Goal: Communication & Community: Participate in discussion

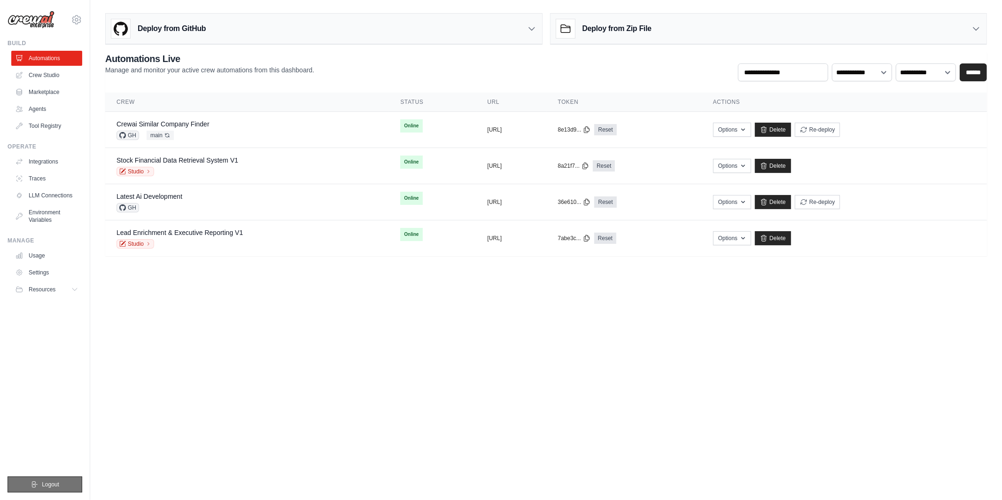
click at [51, 487] on span "Logout" at bounding box center [50, 484] width 17 height 8
click at [73, 489] on button "Logout" at bounding box center [45, 484] width 75 height 16
click at [929, 440] on body "tom@crewai.com MP@Crew TH@Crew ✓ Settings Build Automations GitHub" at bounding box center [501, 250] width 1002 height 500
click at [141, 246] on link "Studio" at bounding box center [135, 243] width 38 height 9
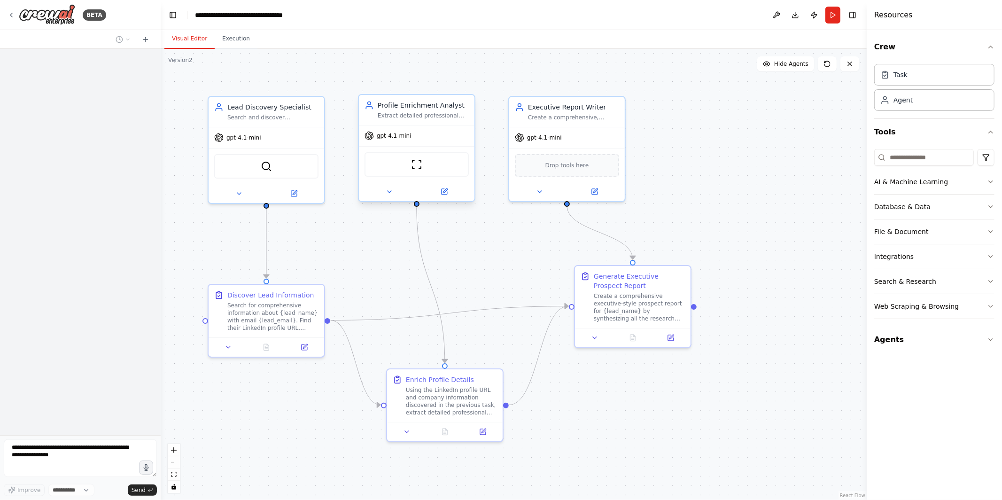
select select "****"
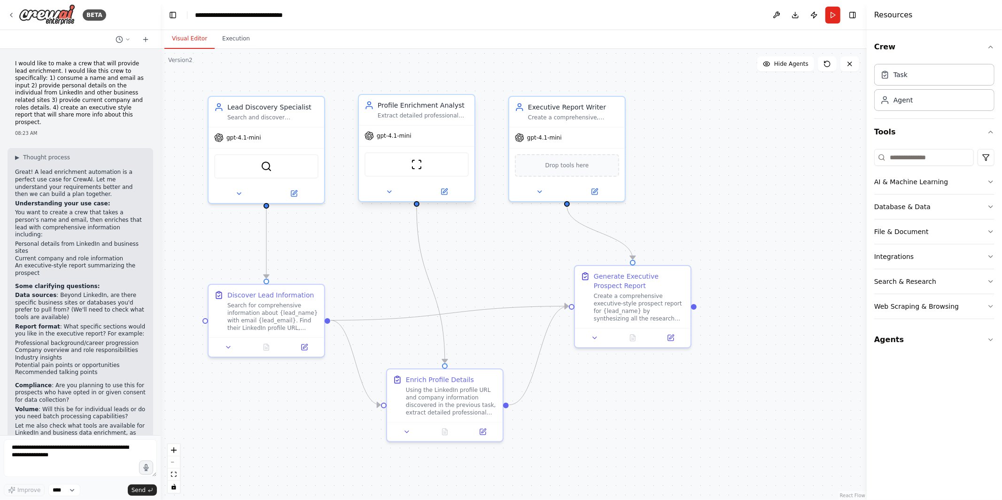
scroll to position [1642, 0]
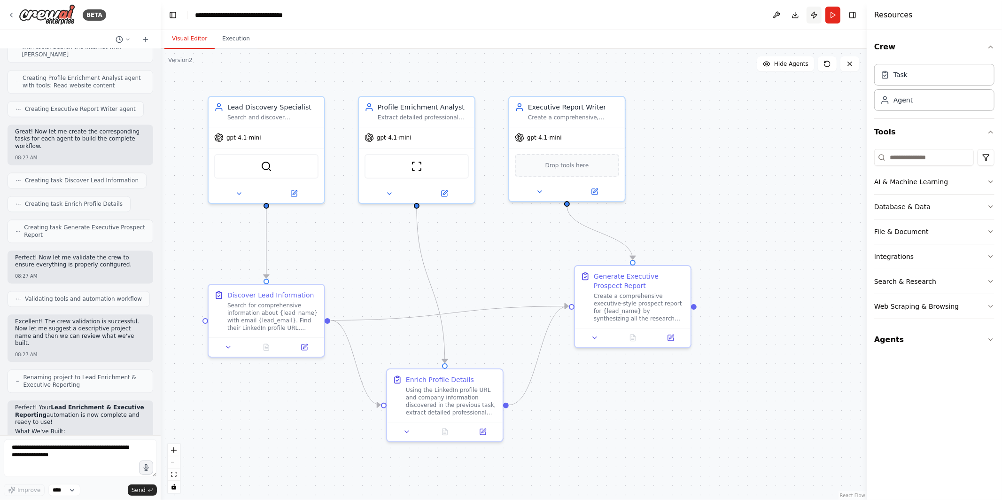
click at [815, 15] on button "Publish" at bounding box center [813, 15] width 15 height 17
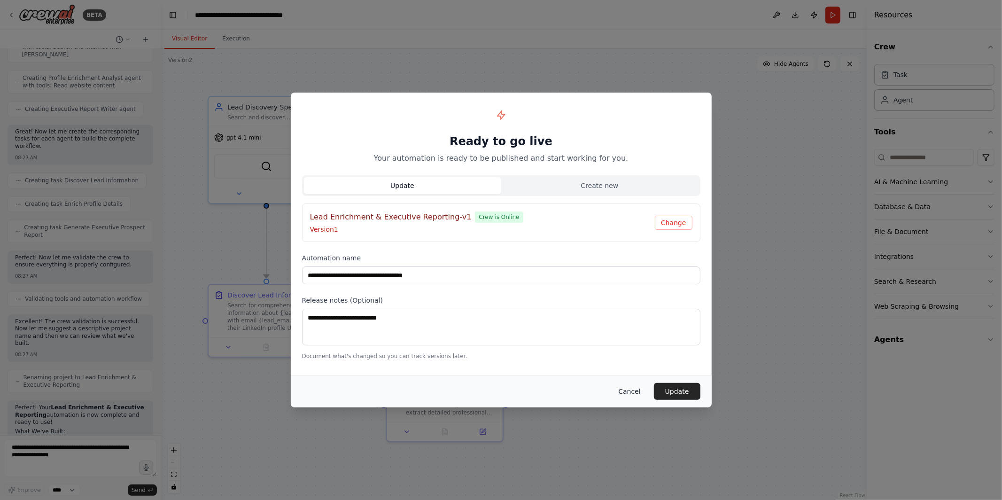
click at [633, 389] on button "Cancel" at bounding box center [628, 391] width 37 height 17
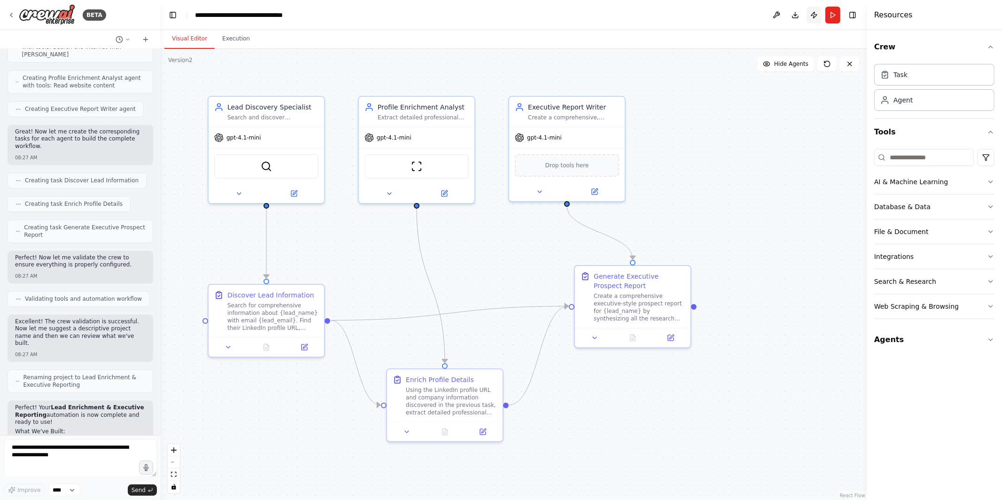
click at [816, 16] on button "Publish" at bounding box center [813, 15] width 15 height 17
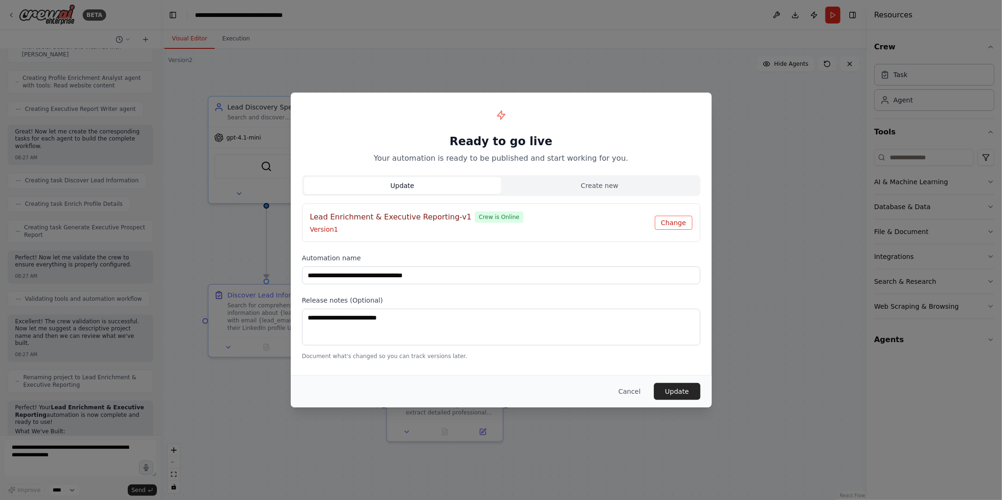
click at [670, 220] on button "Change" at bounding box center [674, 223] width 38 height 14
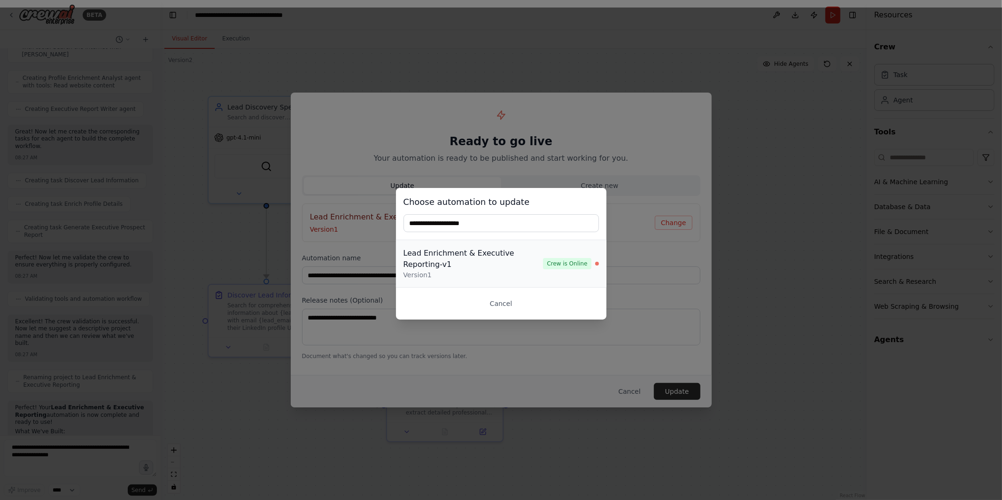
click at [432, 268] on div "Lead Enrichment & Executive Reporting-v1" at bounding box center [473, 258] width 140 height 23
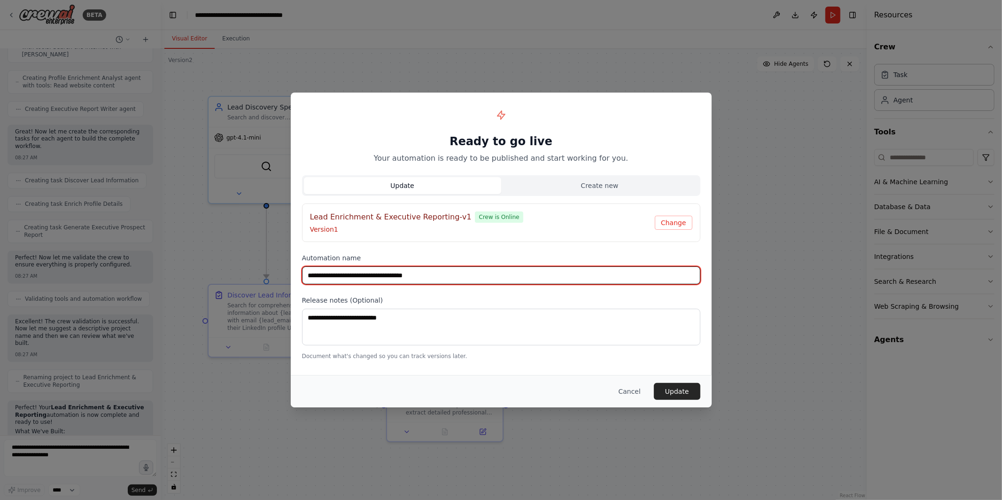
click at [460, 276] on input "**********" at bounding box center [501, 275] width 398 height 18
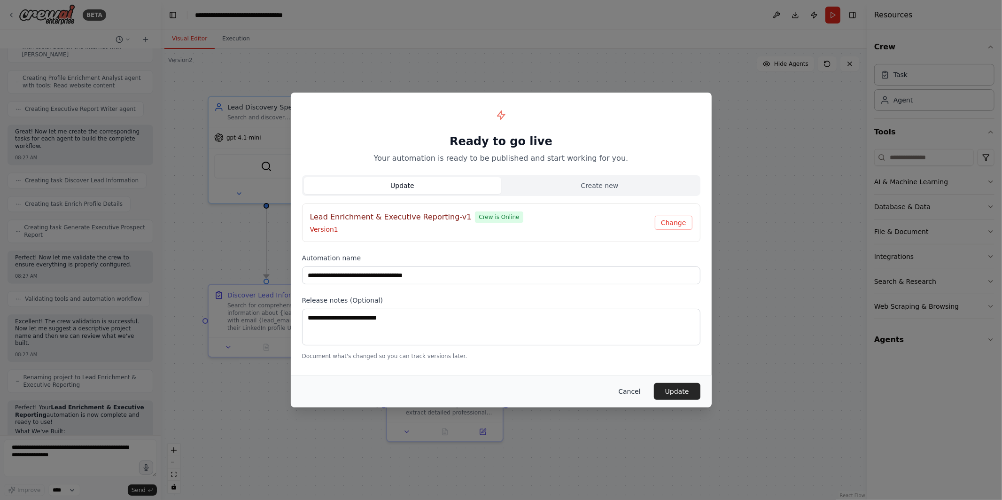
click at [643, 389] on button "Cancel" at bounding box center [628, 391] width 37 height 17
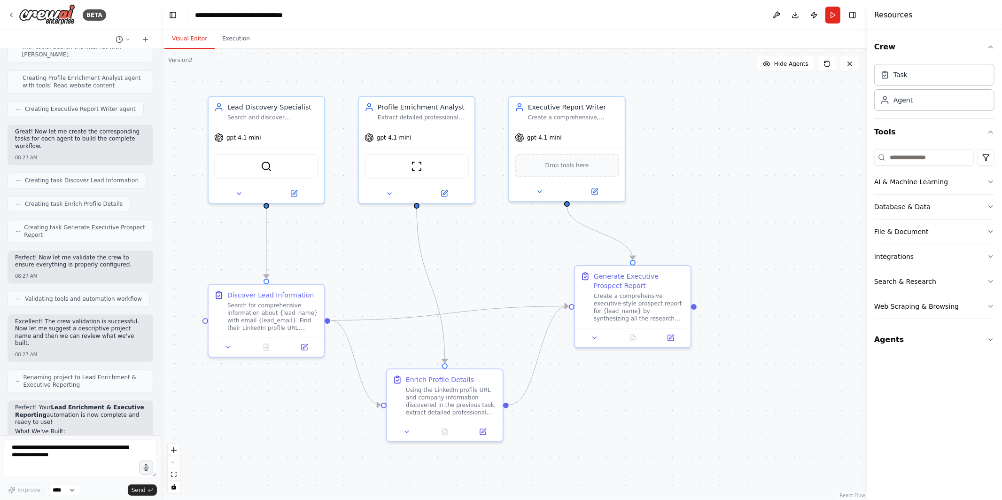
click at [496, 260] on div ".deletable-edge-delete-btn { width: 20px; height: 20px; border: 0px solid #ffff…" at bounding box center [514, 274] width 706 height 451
click at [9, 16] on icon at bounding box center [12, 15] width 8 height 8
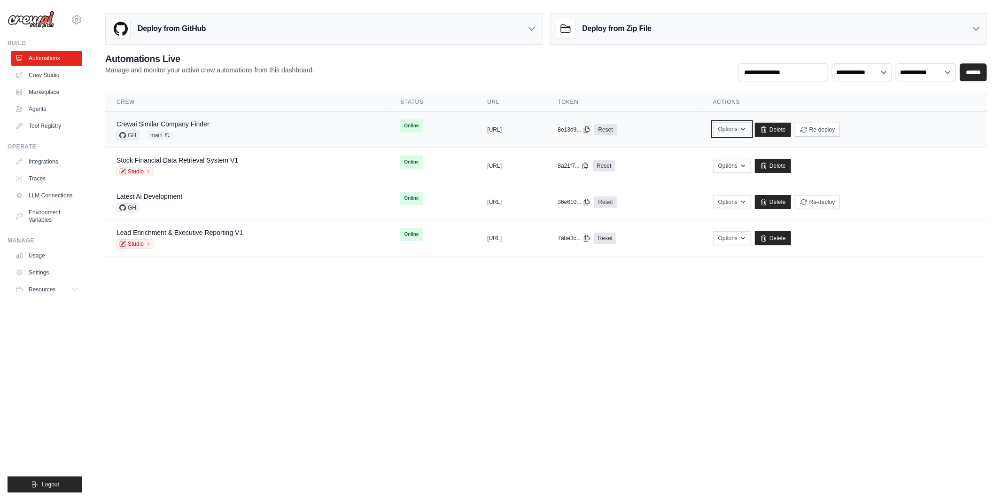
click at [751, 128] on button "Options" at bounding box center [732, 129] width 38 height 14
click at [508, 380] on body "tom@crewai.com MP@Crew TH@Crew ✓ Settings Build Automations GitHub" at bounding box center [501, 250] width 1002 height 500
click at [132, 175] on link "Studio" at bounding box center [135, 171] width 38 height 9
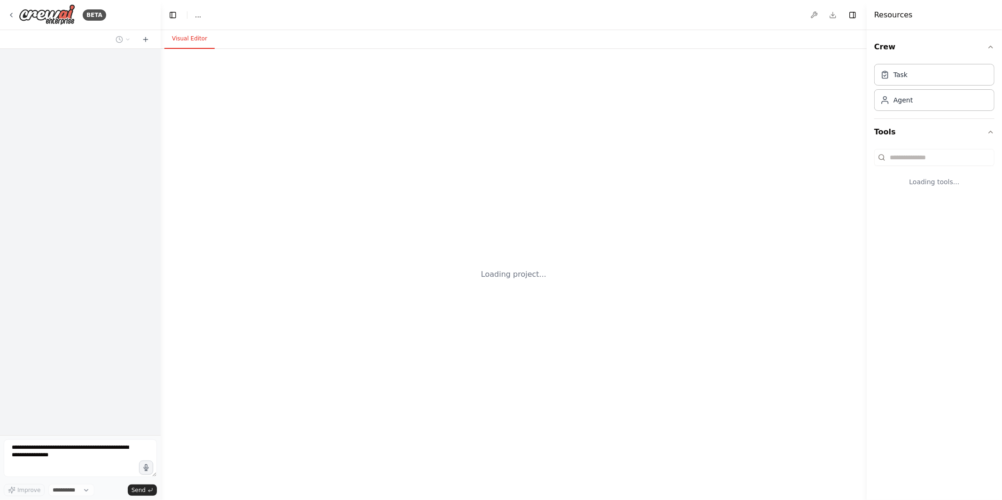
select select "****"
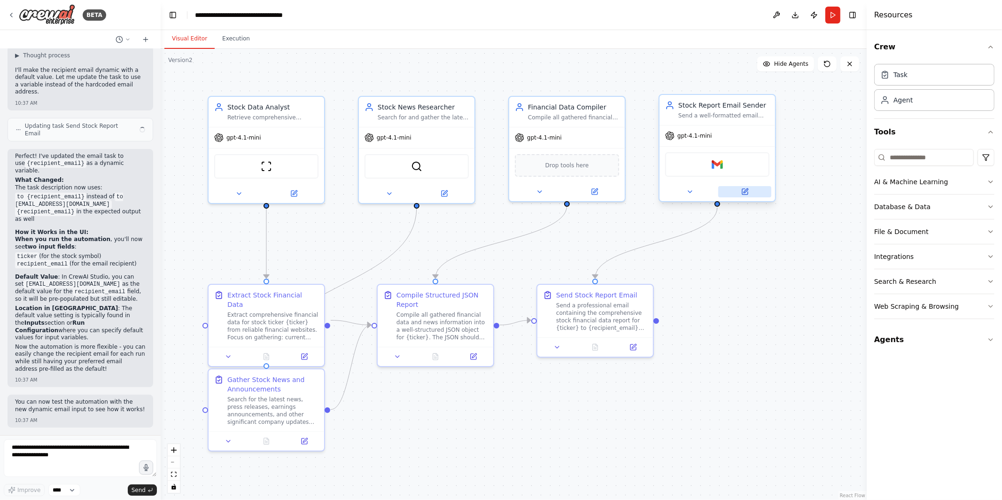
scroll to position [3164, 0]
click at [814, 15] on button "Publish" at bounding box center [813, 15] width 15 height 17
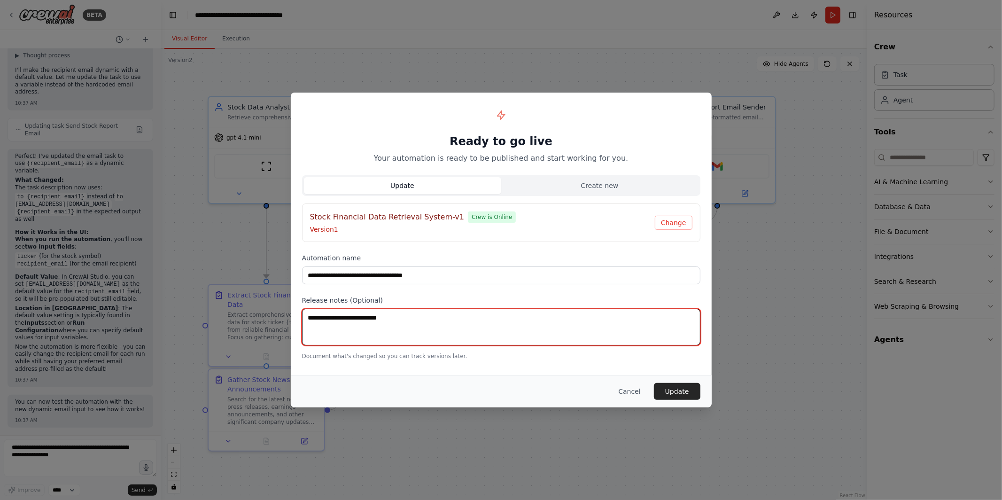
click at [518, 332] on textarea at bounding box center [501, 327] width 398 height 37
type textarea "**********"
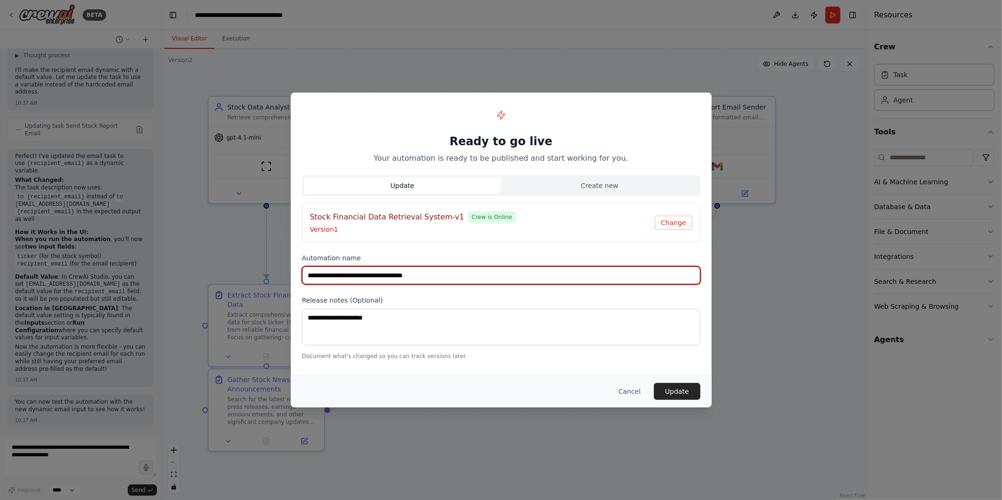
click at [440, 273] on input "**********" at bounding box center [501, 275] width 398 height 18
type input "**********"
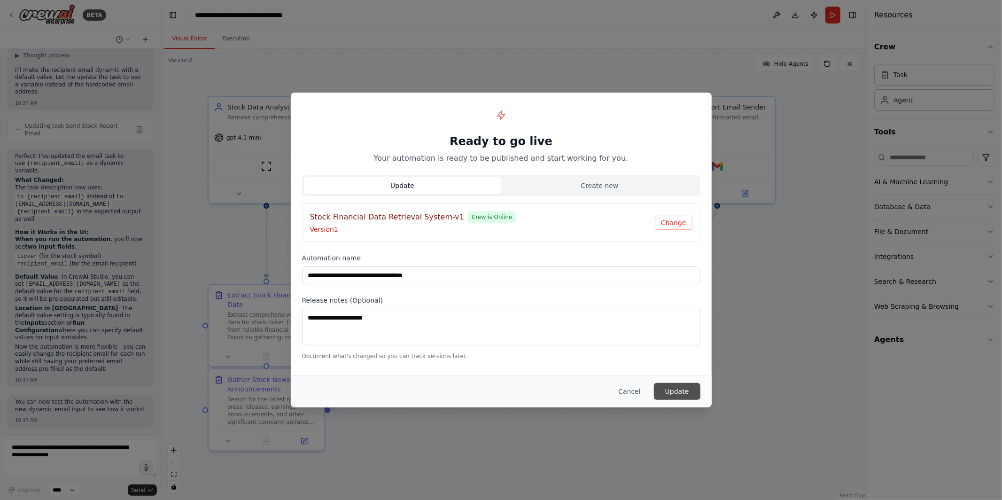
click at [676, 392] on button "Update" at bounding box center [677, 391] width 46 height 17
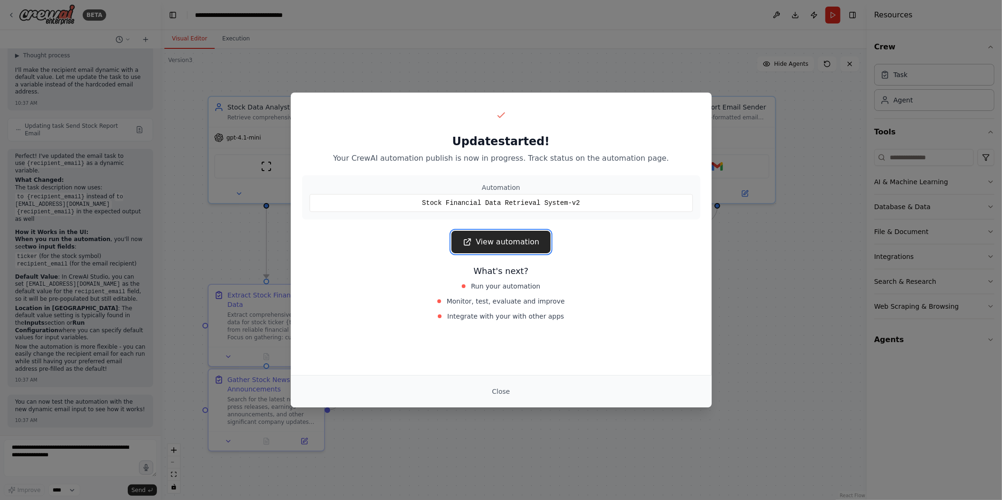
click at [524, 242] on link "View automation" at bounding box center [500, 242] width 99 height 23
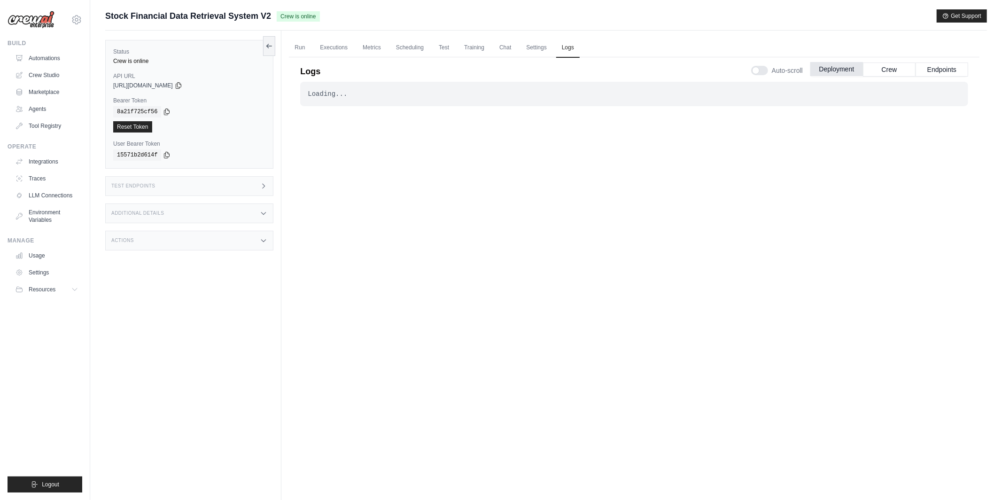
click at [840, 70] on button "Deployment" at bounding box center [836, 69] width 53 height 14
click at [764, 71] on div at bounding box center [759, 70] width 17 height 9
click at [886, 69] on button "Crew" at bounding box center [889, 69] width 53 height 14
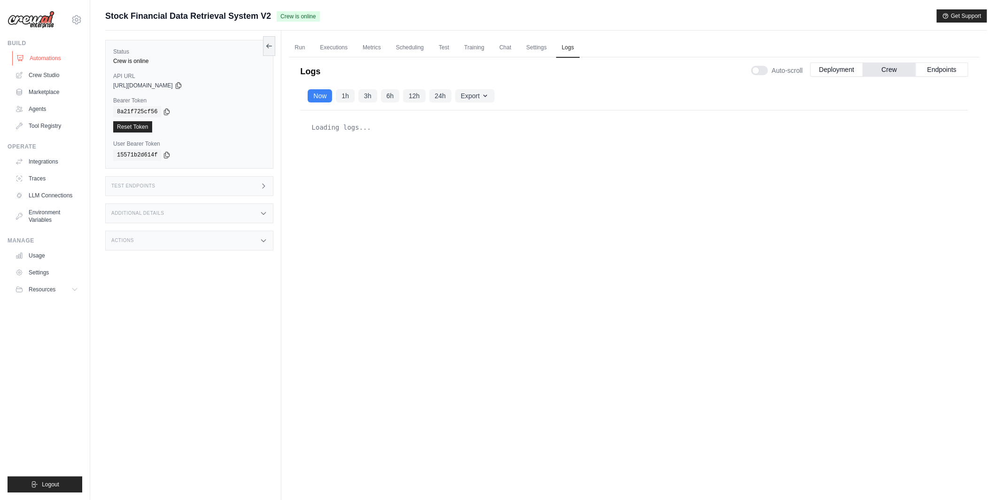
click at [53, 54] on link "Automations" at bounding box center [47, 58] width 71 height 15
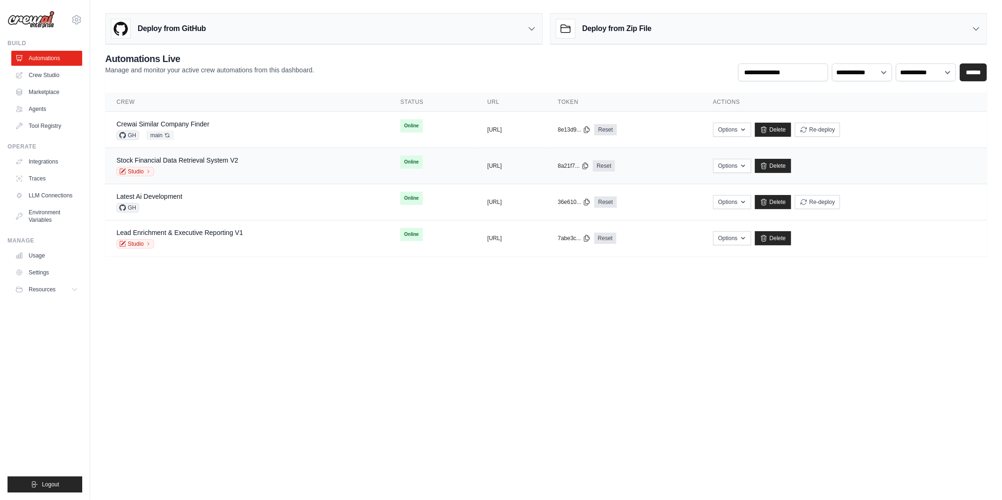
click at [252, 165] on div "Stock Financial Data Retrieval System V2 Studio" at bounding box center [246, 165] width 261 height 21
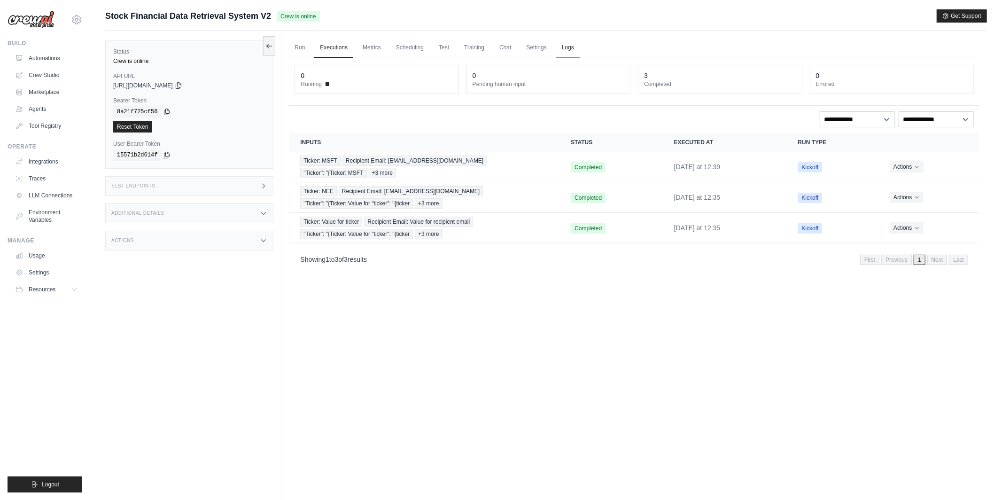
click at [571, 50] on link "Logs" at bounding box center [567, 48] width 23 height 20
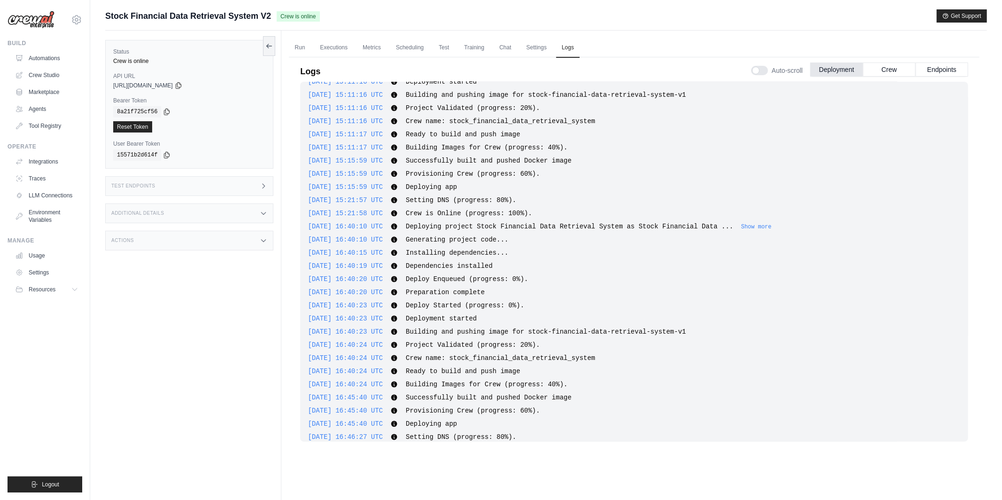
scroll to position [100, 0]
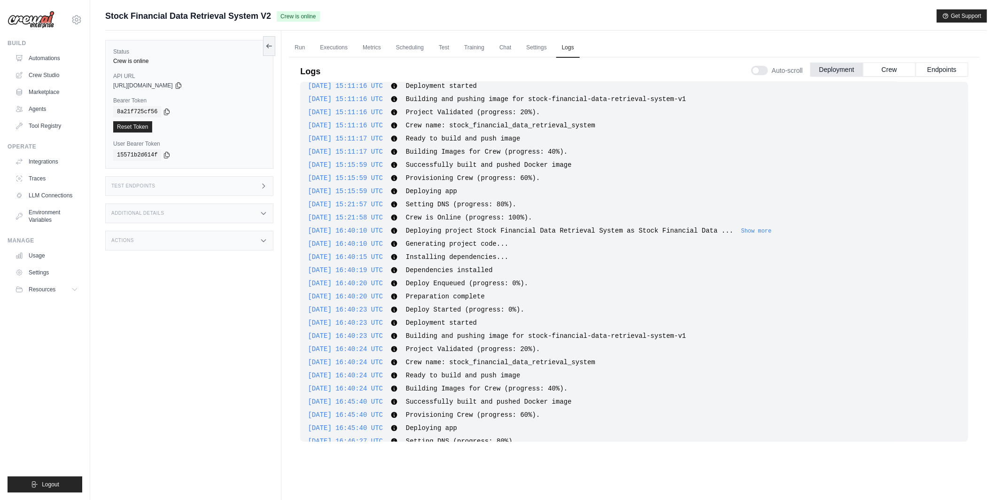
click at [477, 214] on span "Crew is Online (progress: 100%)." at bounding box center [469, 218] width 126 height 8
click at [382, 216] on span "2025-09-11 15:21:58 UTC" at bounding box center [345, 218] width 75 height 8
click at [901, 72] on button "Crew" at bounding box center [889, 69] width 53 height 14
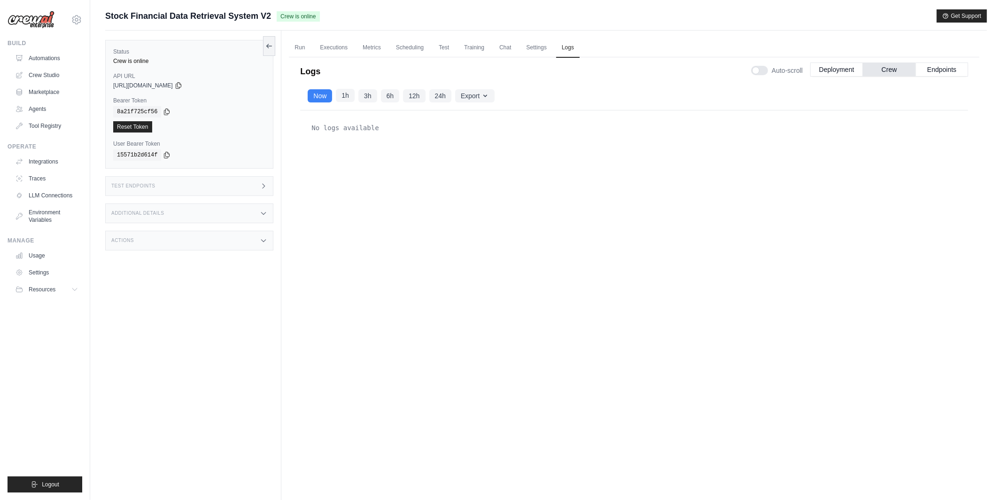
click at [343, 93] on button "1h" at bounding box center [345, 95] width 19 height 13
click at [488, 99] on button "Export" at bounding box center [474, 95] width 39 height 13
click at [441, 93] on button "24h" at bounding box center [440, 95] width 22 height 13
click at [551, 72] on div "Logs Auto-scroll Deployment Crew Endpoints" at bounding box center [634, 68] width 668 height 26
click at [840, 72] on button "Deployment" at bounding box center [836, 69] width 53 height 14
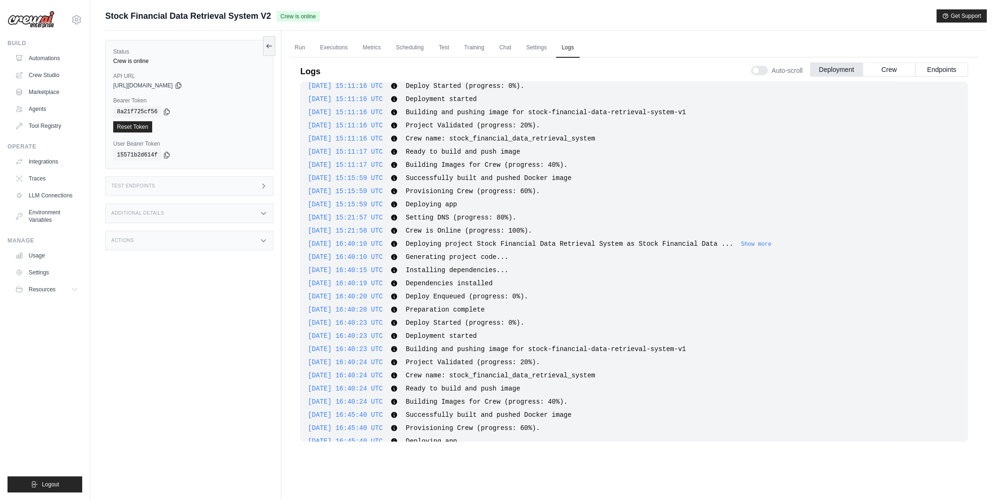
scroll to position [77, 0]
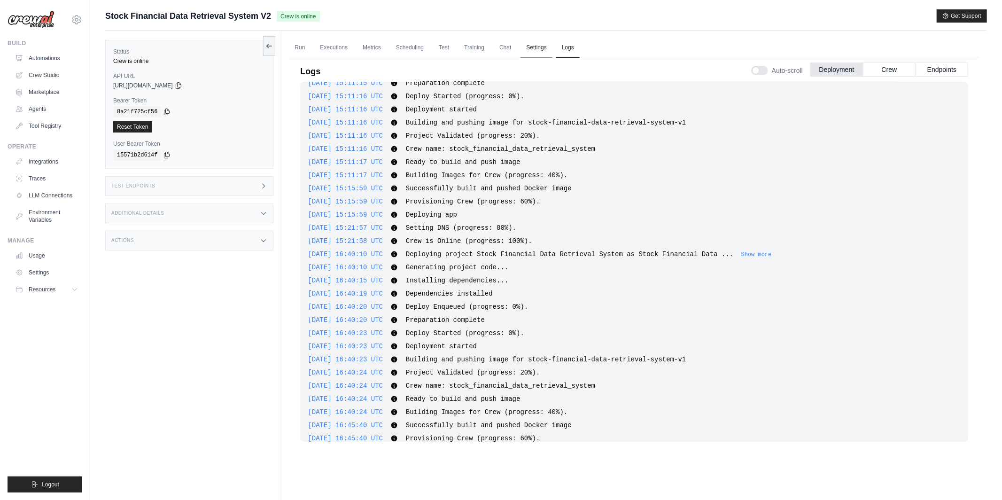
click at [541, 48] on link "Settings" at bounding box center [535, 48] width 31 height 20
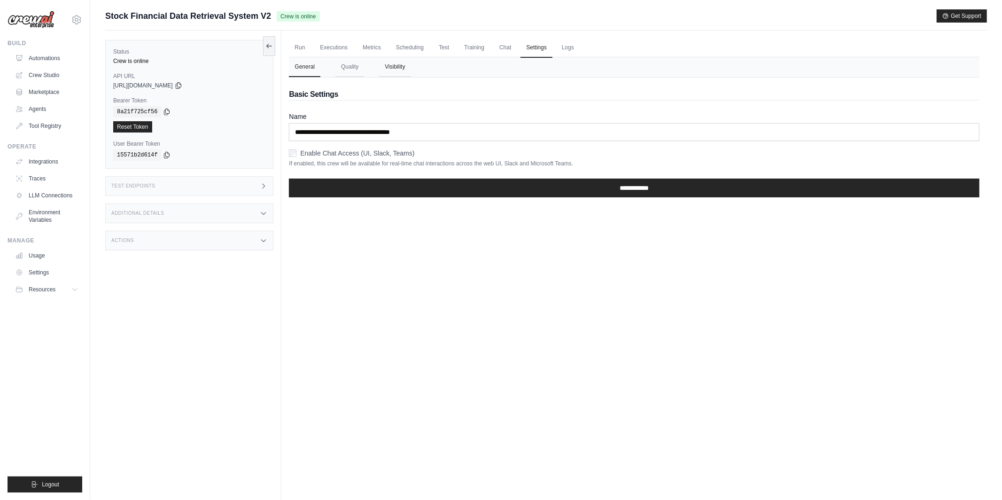
click at [394, 65] on button "Visibility" at bounding box center [394, 67] width 31 height 20
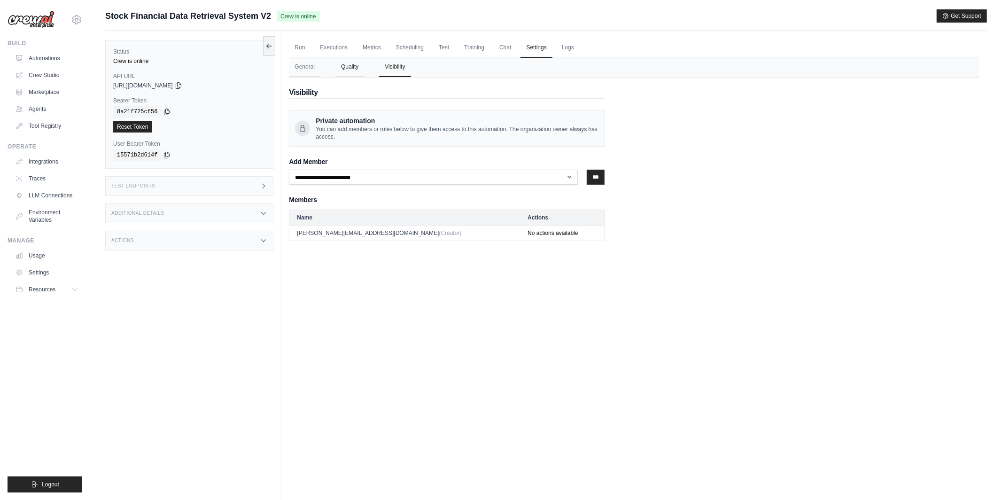
click at [342, 69] on button "Quality" at bounding box center [349, 67] width 29 height 20
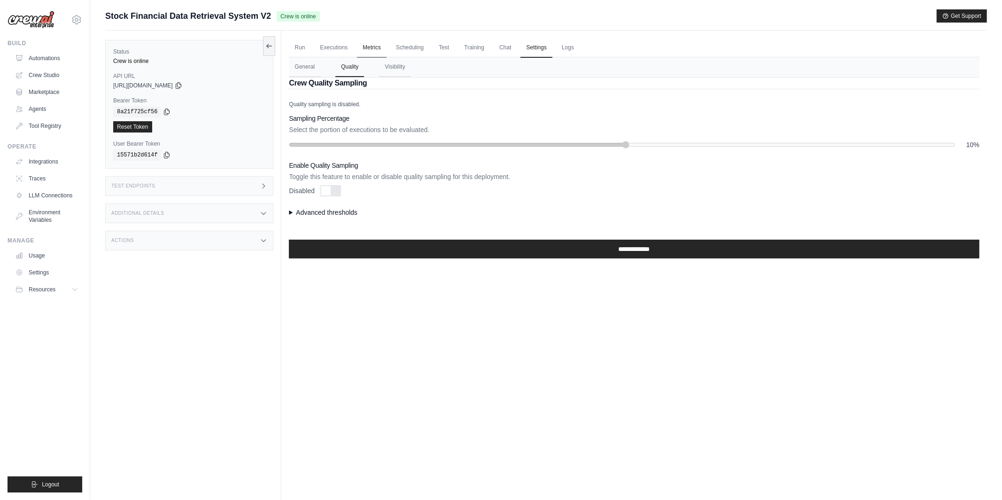
click at [365, 51] on link "Metrics" at bounding box center [372, 48] width 30 height 20
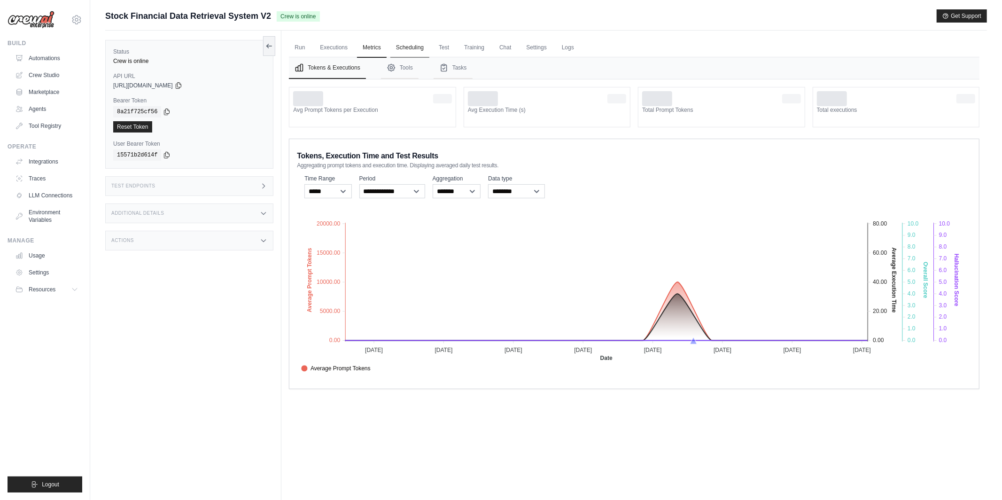
click at [404, 46] on link "Scheduling" at bounding box center [409, 48] width 39 height 20
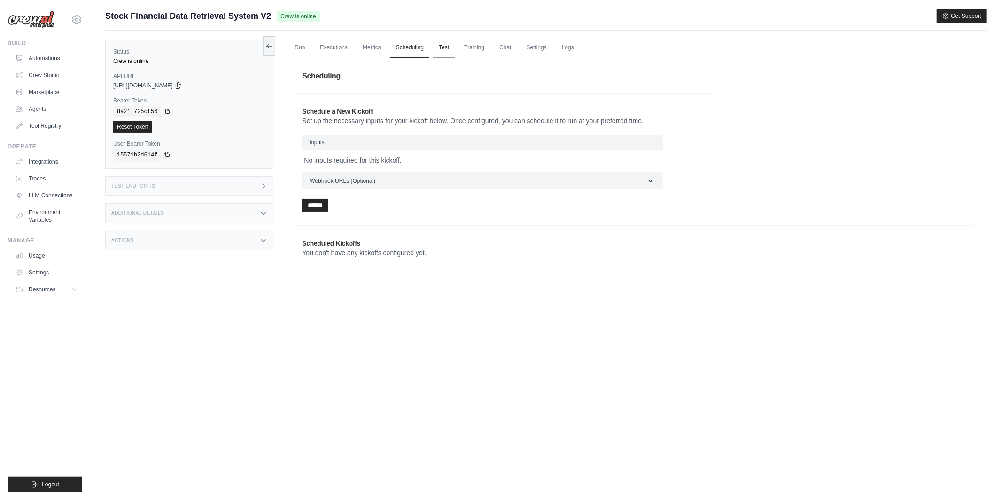
click at [446, 46] on link "Test" at bounding box center [444, 48] width 22 height 20
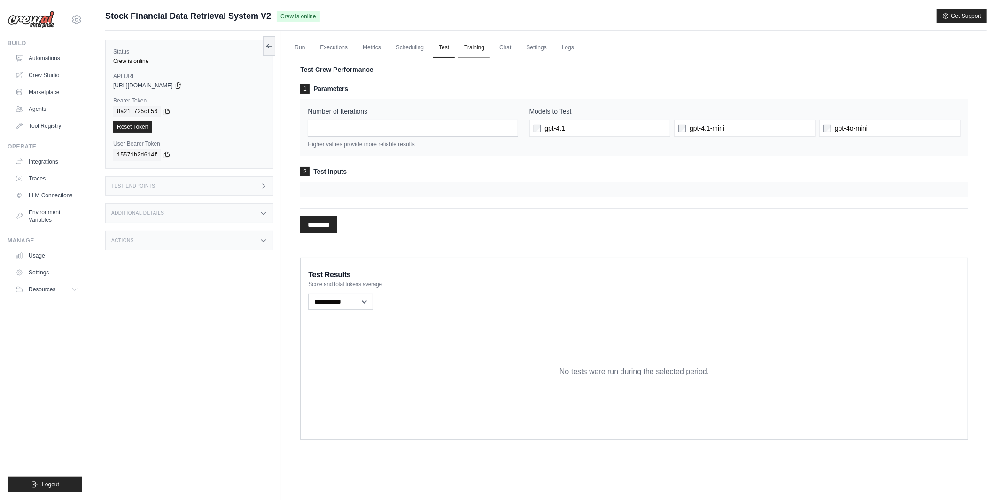
click at [474, 49] on link "Training" at bounding box center [473, 48] width 31 height 20
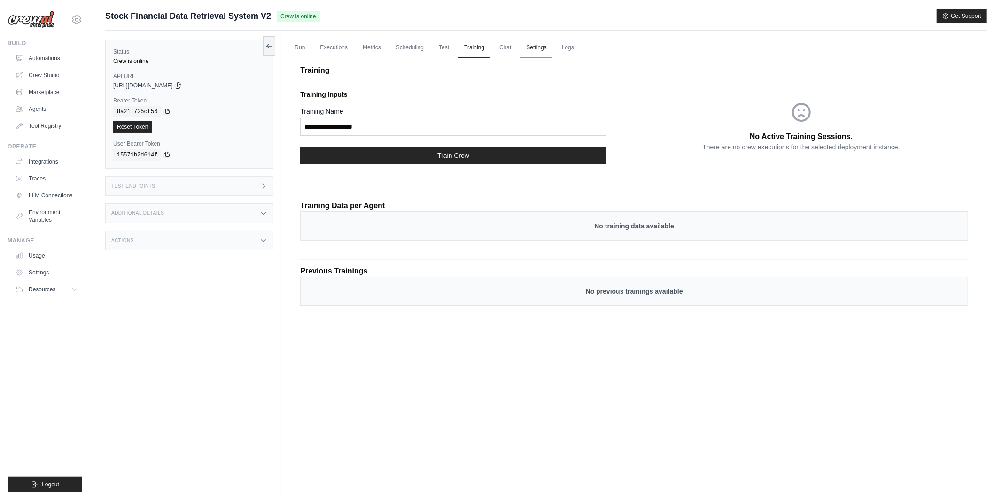
click at [529, 50] on link "Settings" at bounding box center [535, 48] width 31 height 20
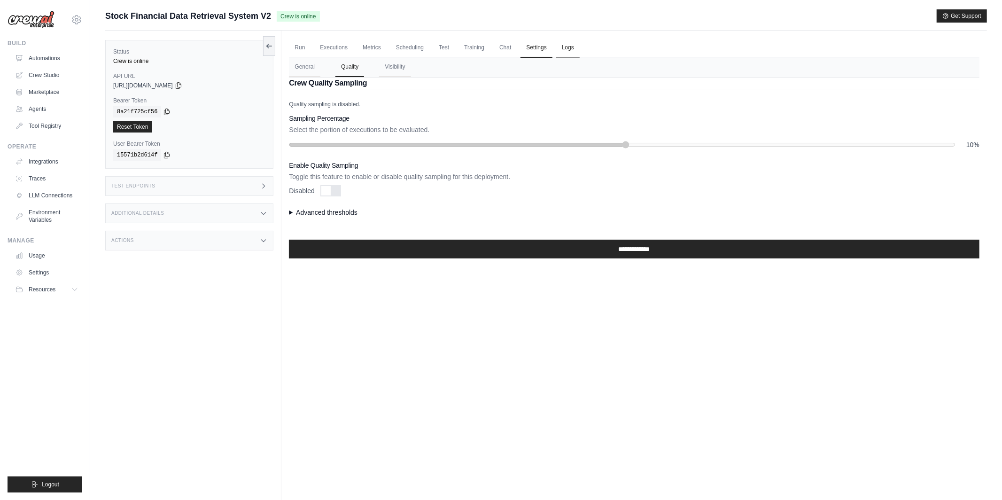
click at [561, 49] on link "Logs" at bounding box center [567, 48] width 23 height 20
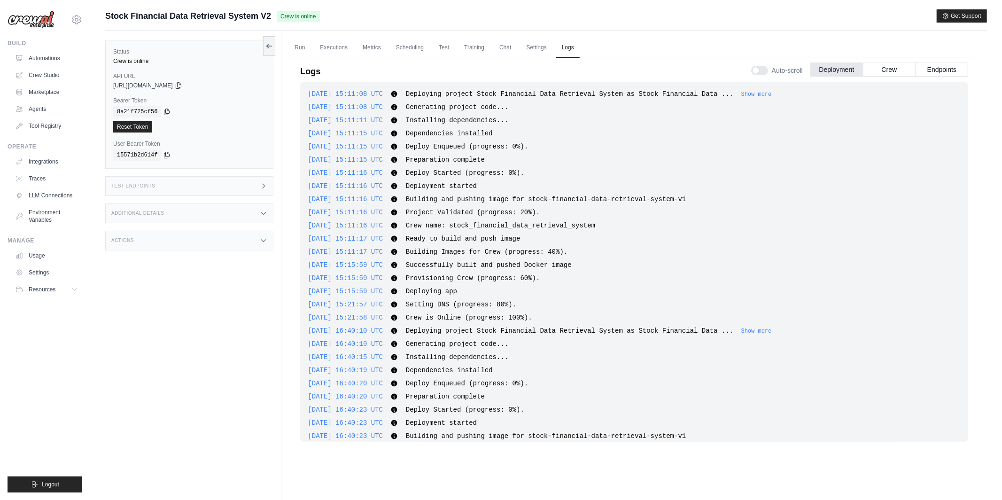
click at [763, 66] on div at bounding box center [759, 70] width 17 height 9
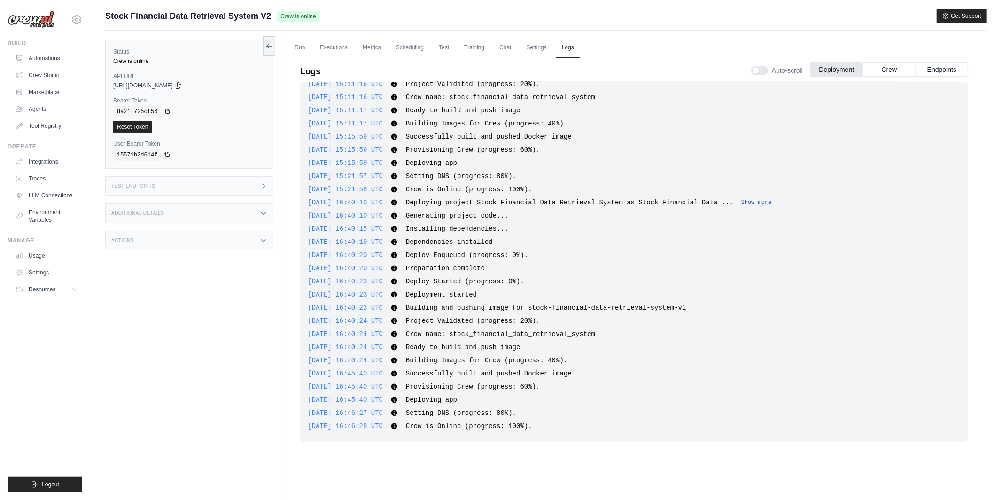
click at [769, 204] on button "Show more" at bounding box center [756, 203] width 31 height 8
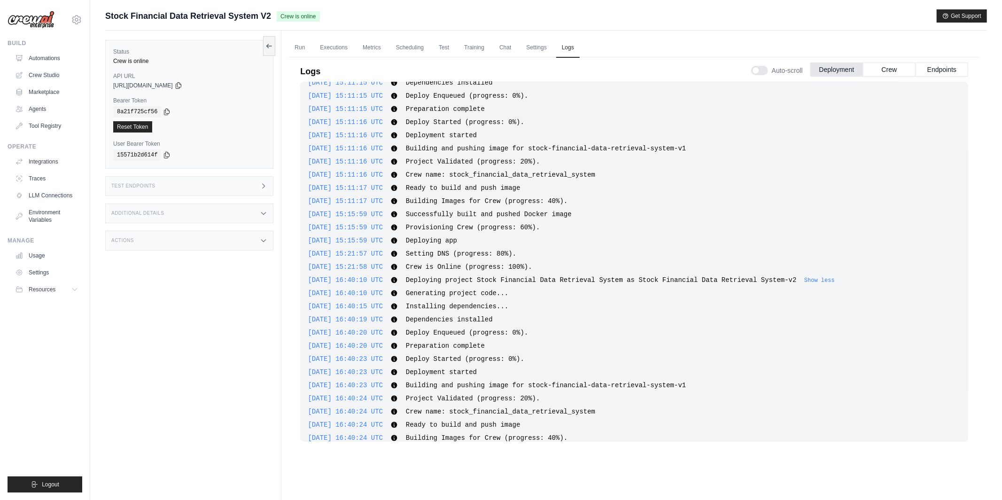
scroll to position [0, 0]
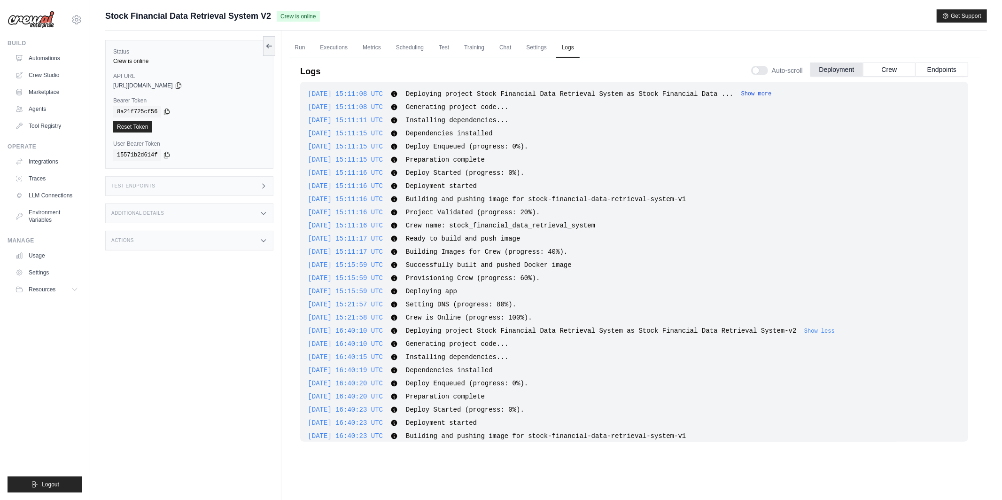
click at [764, 91] on button "Show more" at bounding box center [756, 94] width 31 height 8
click at [397, 211] on icon at bounding box center [394, 212] width 6 height 6
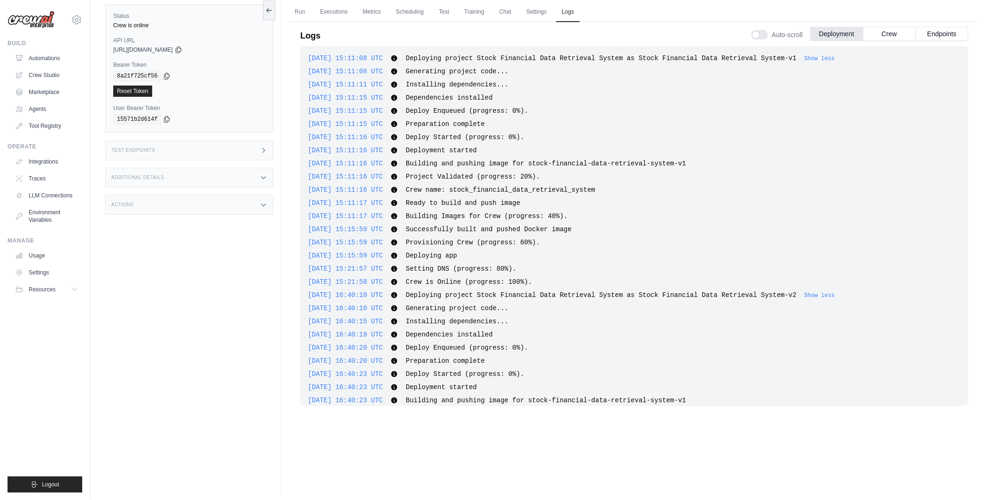
scroll to position [40, 0]
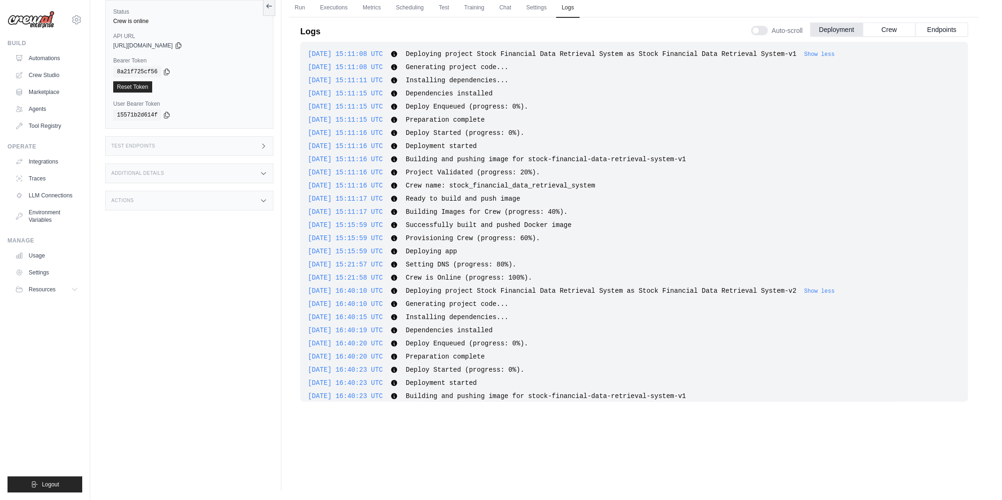
click at [223, 198] on div "Actions" at bounding box center [189, 201] width 168 height 20
click at [232, 181] on div "Additional Details" at bounding box center [189, 173] width 168 height 20
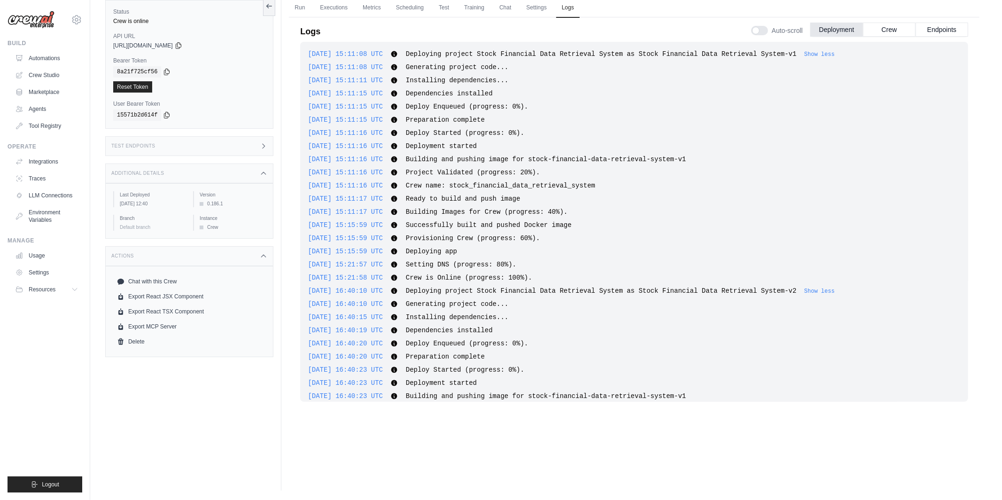
click at [246, 170] on div "Additional Details" at bounding box center [189, 173] width 168 height 20
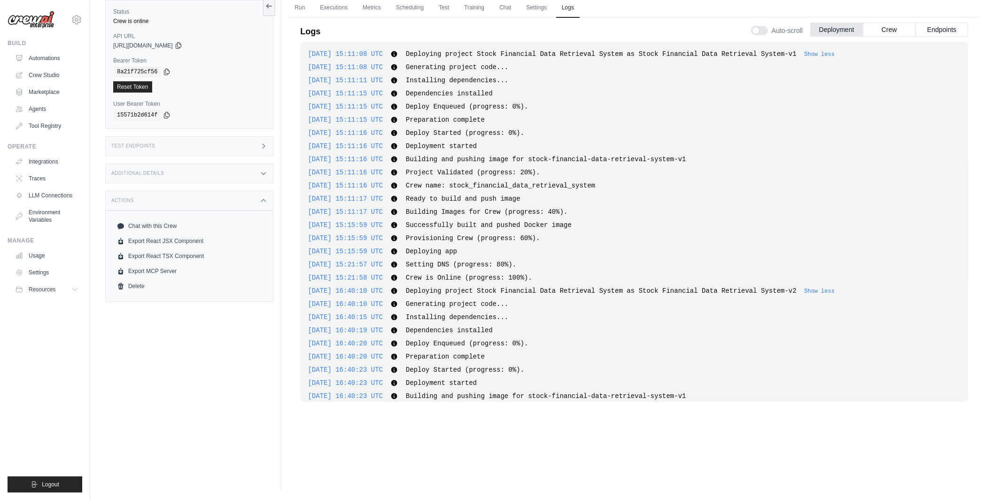
click at [239, 137] on div "Test Endpoints" at bounding box center [189, 146] width 168 height 20
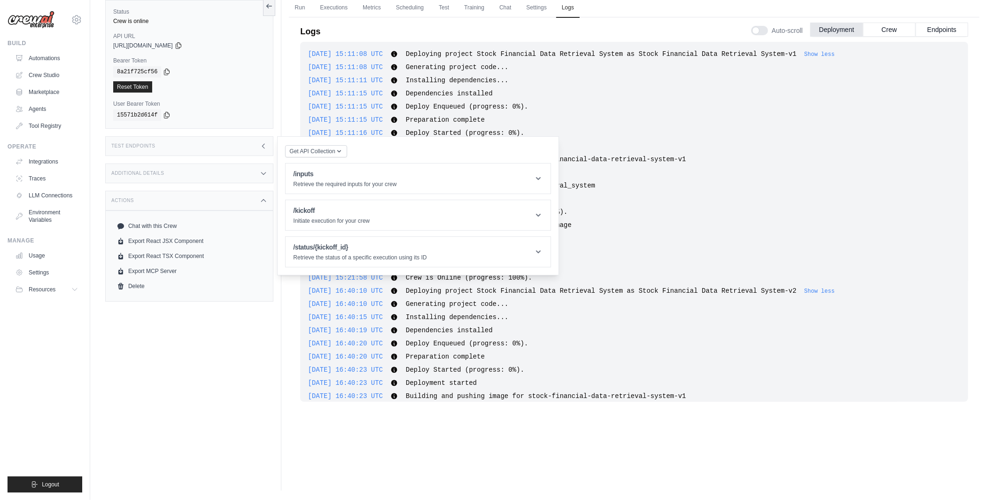
click at [239, 138] on div "Test Endpoints" at bounding box center [189, 146] width 168 height 20
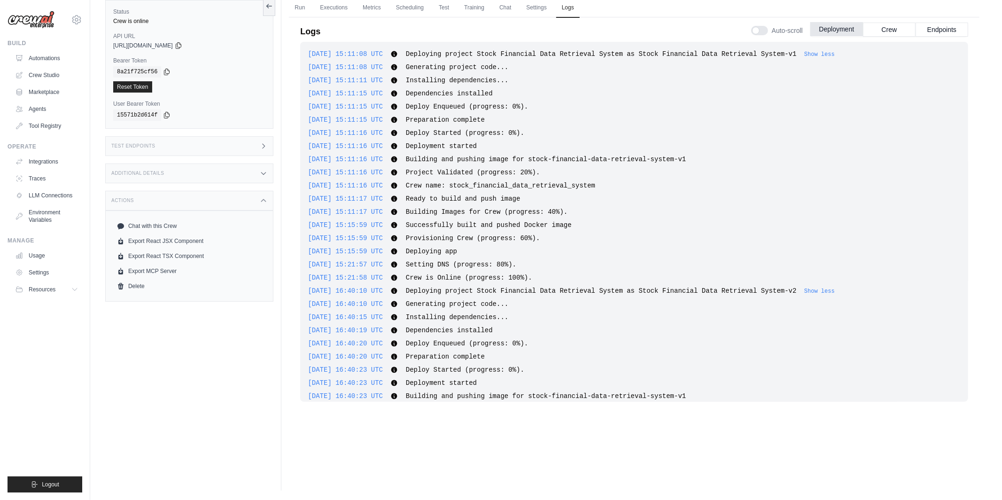
click at [836, 29] on button "Deployment" at bounding box center [836, 29] width 53 height 14
click at [895, 28] on button "Crew" at bounding box center [889, 29] width 53 height 14
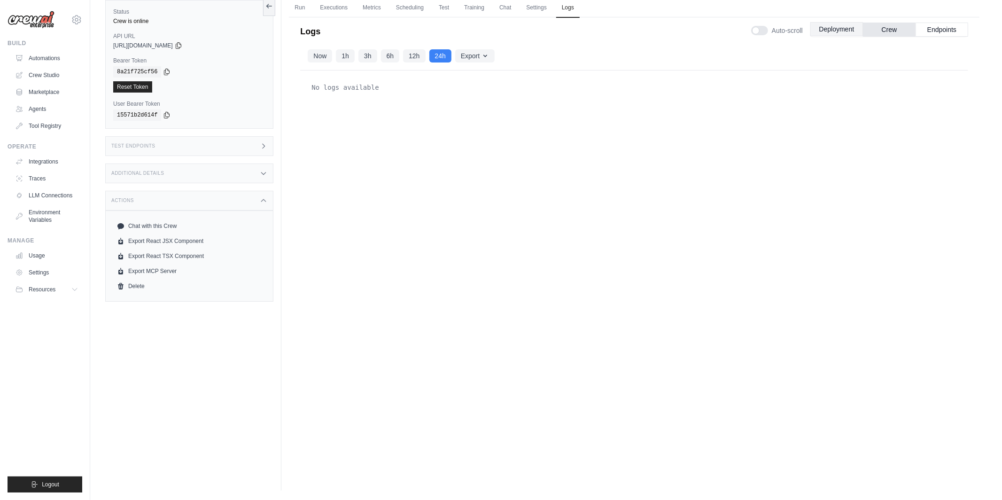
click at [850, 31] on button "Deployment" at bounding box center [836, 29] width 53 height 14
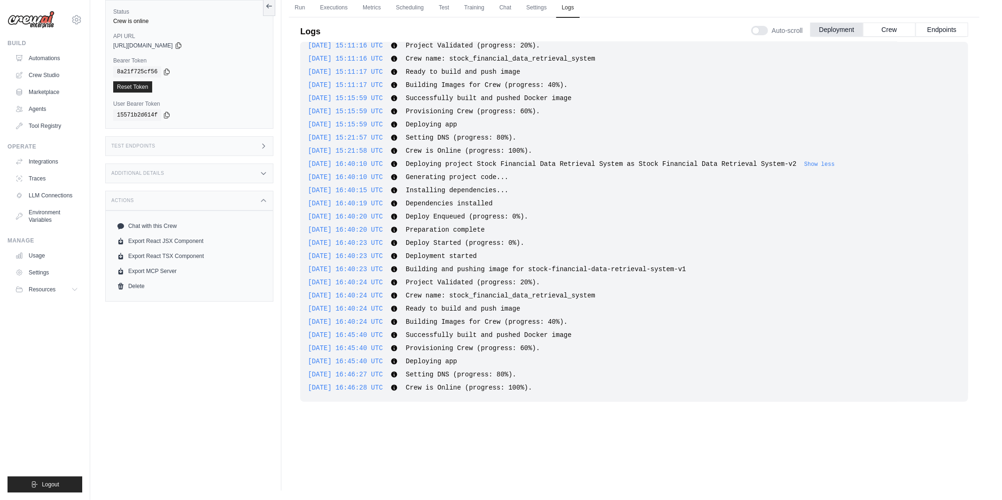
scroll to position [128, 0]
click at [586, 378] on div "2025-09-11 15:11:08 UTC Deploying project Stock Financial Data Retrieval System…" at bounding box center [634, 222] width 668 height 360
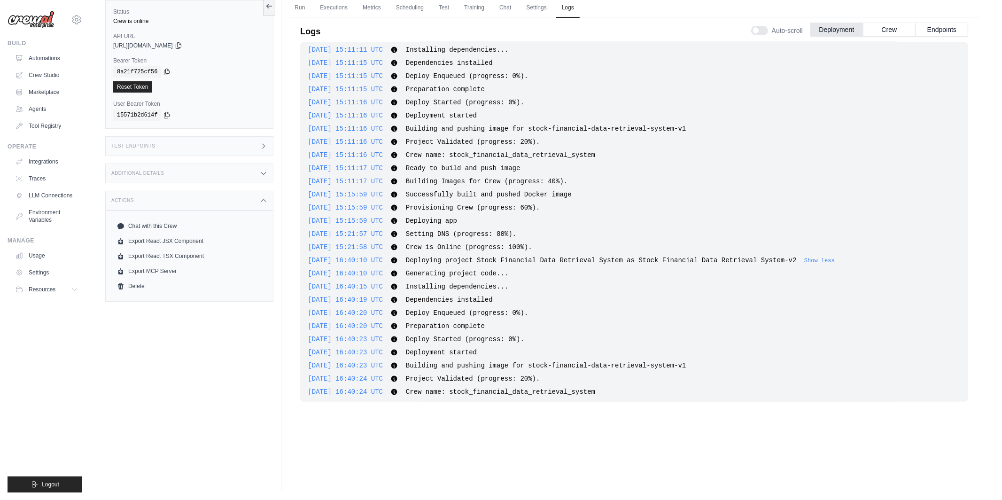
scroll to position [0, 0]
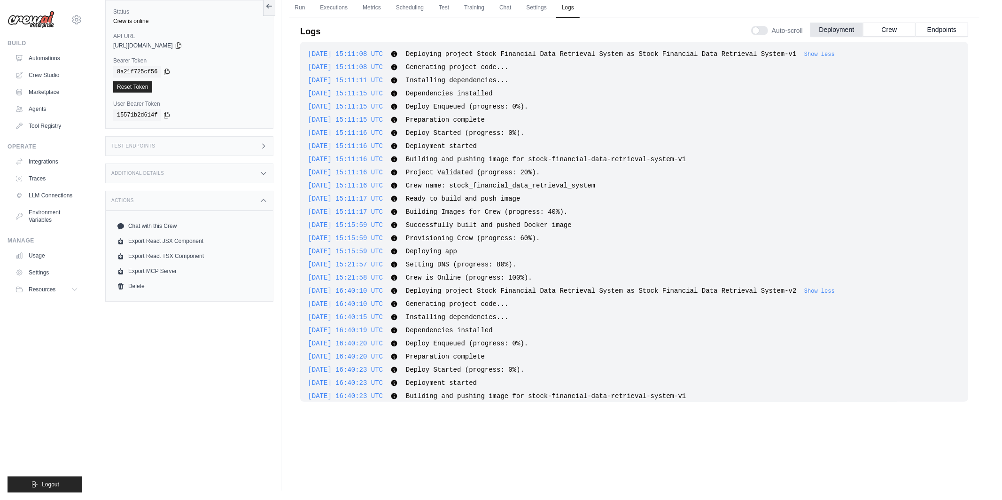
click at [952, 38] on div "Auto-scroll Deployment Crew Endpoints" at bounding box center [859, 28] width 217 height 26
click at [952, 28] on button "Endpoints" at bounding box center [941, 29] width 53 height 14
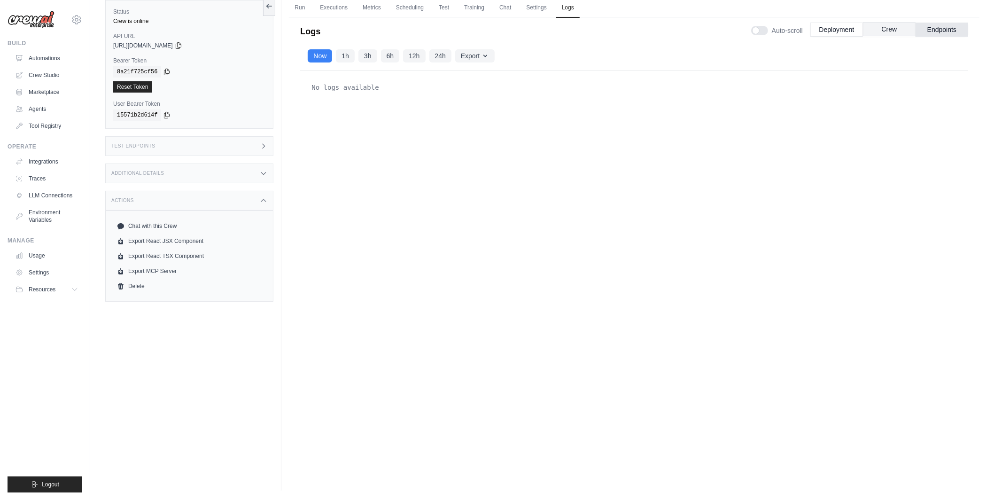
click at [897, 33] on button "Crew" at bounding box center [889, 29] width 53 height 14
click at [852, 26] on button "Deployment" at bounding box center [836, 29] width 53 height 14
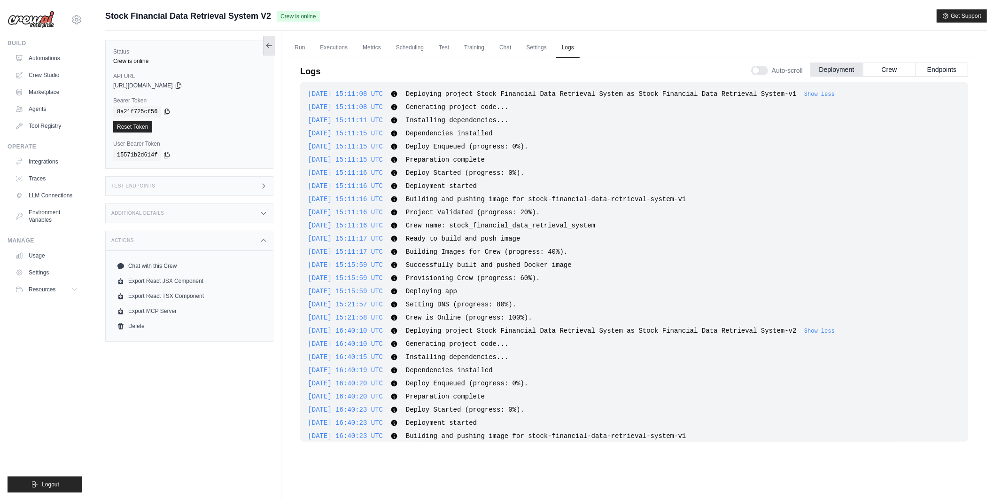
click at [266, 42] on icon at bounding box center [269, 46] width 8 height 8
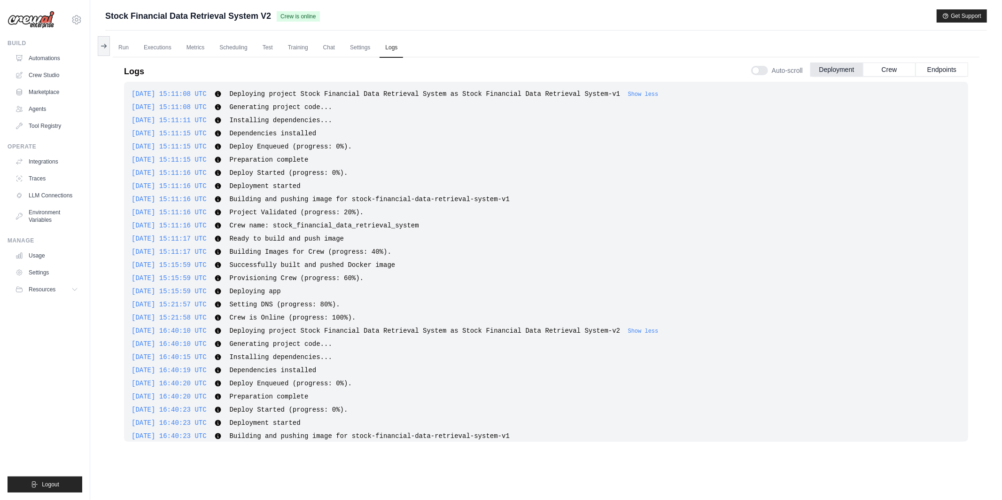
click at [179, 9] on span "Stock Financial Data Retrieval System V2" at bounding box center [188, 15] width 166 height 13
click at [49, 76] on link "Crew Studio" at bounding box center [47, 75] width 71 height 15
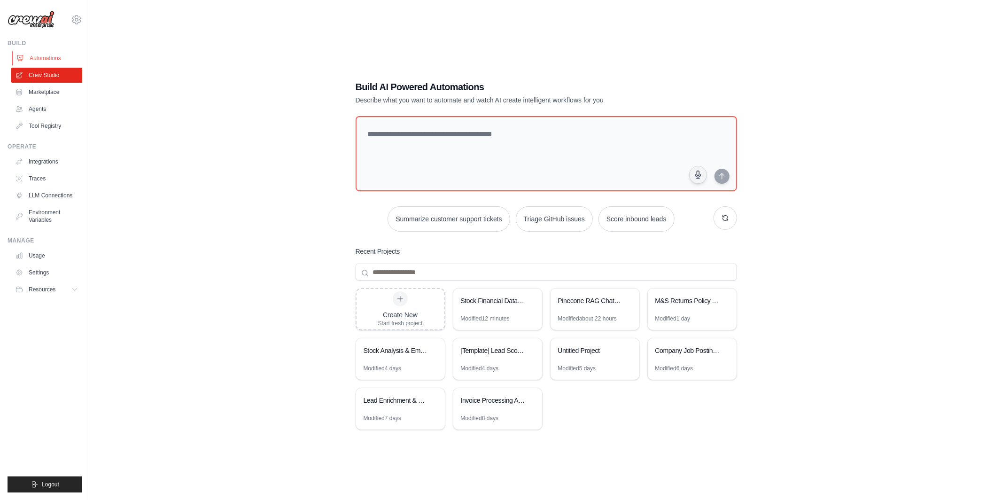
click at [62, 57] on link "Automations" at bounding box center [47, 58] width 71 height 15
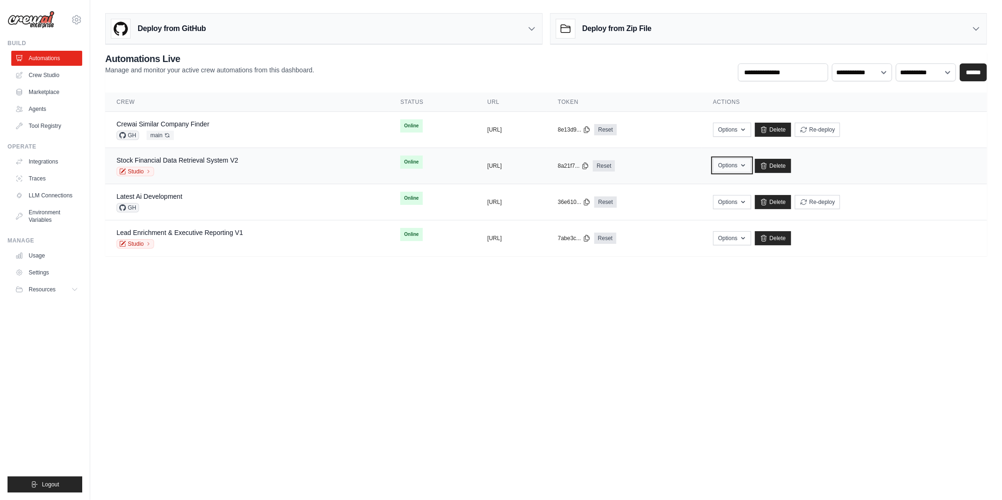
click at [751, 163] on button "Options" at bounding box center [732, 165] width 38 height 14
click at [741, 185] on link "Chat with this Crew" at bounding box center [698, 186] width 105 height 17
click at [248, 138] on div "Crewai Similar Company Finder GH main Auto-deploy enabled" at bounding box center [246, 129] width 261 height 21
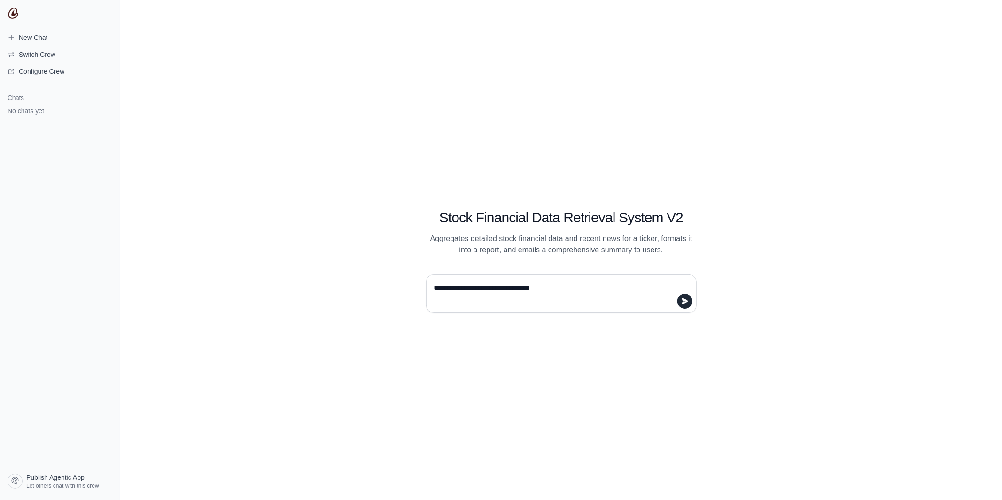
type textarea "**********"
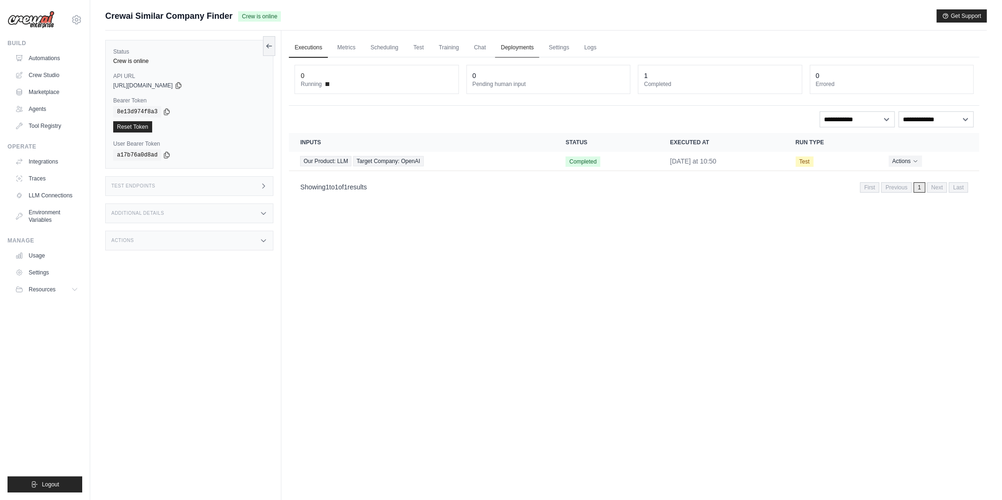
click at [525, 47] on link "Deployments" at bounding box center [517, 48] width 44 height 20
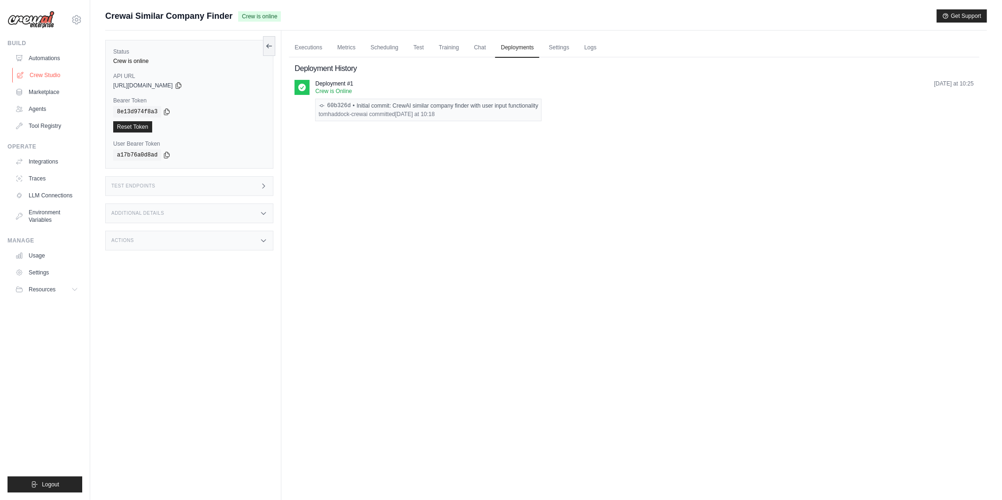
click at [60, 74] on link "Crew Studio" at bounding box center [47, 75] width 71 height 15
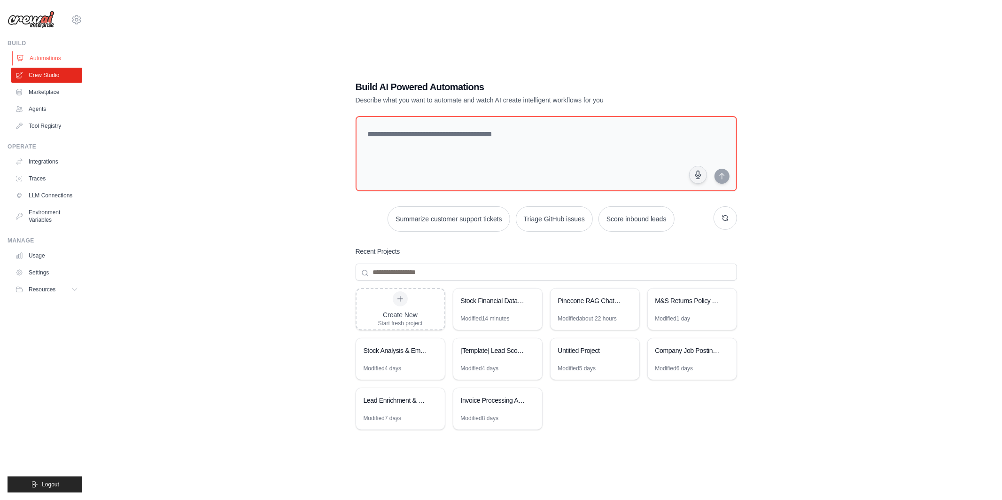
click at [37, 55] on link "Automations" at bounding box center [47, 58] width 71 height 15
